Goal: Task Accomplishment & Management: Use online tool/utility

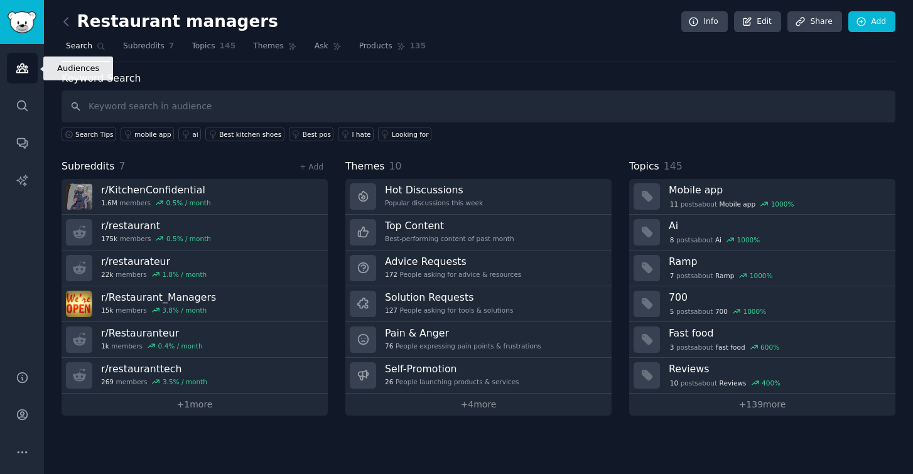
click at [24, 72] on icon "Sidebar" at bounding box center [21, 68] width 11 height 9
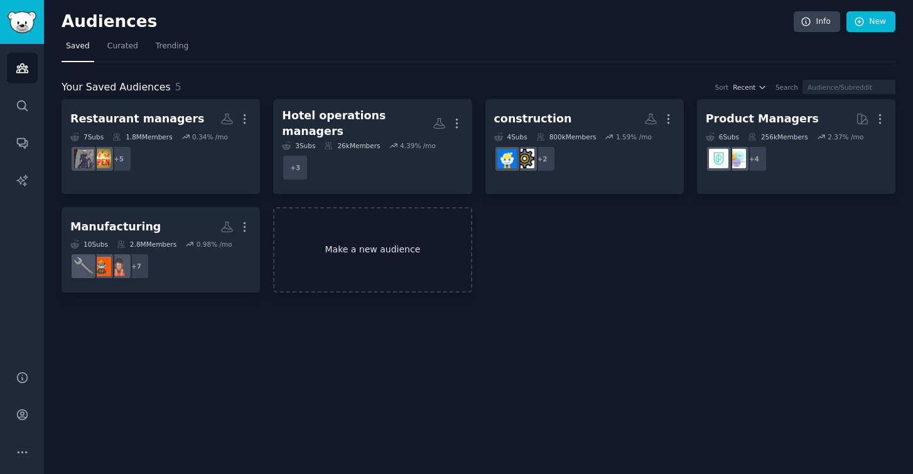
click at [385, 235] on link "Make a new audience" at bounding box center [372, 250] width 198 height 86
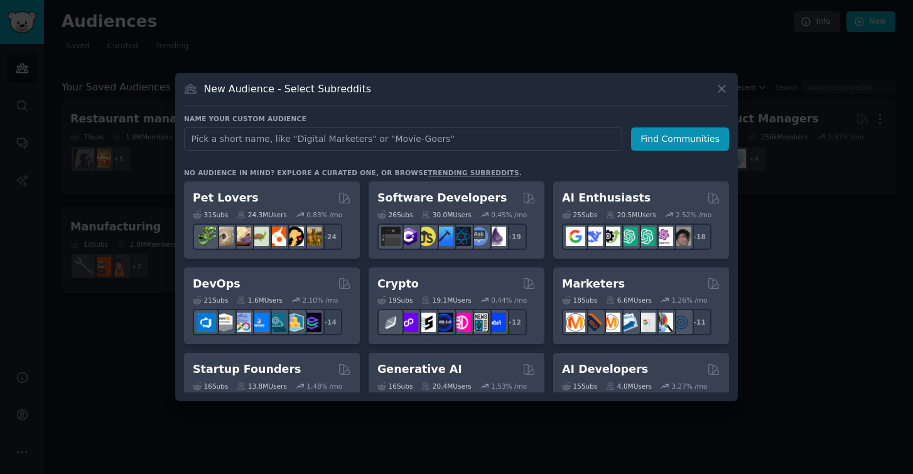
click at [717, 96] on div "New Audience - Select Subreddits" at bounding box center [456, 94] width 545 height 24
click at [723, 90] on icon at bounding box center [721, 88] width 7 height 7
